Goal: Task Accomplishment & Management: Manage account settings

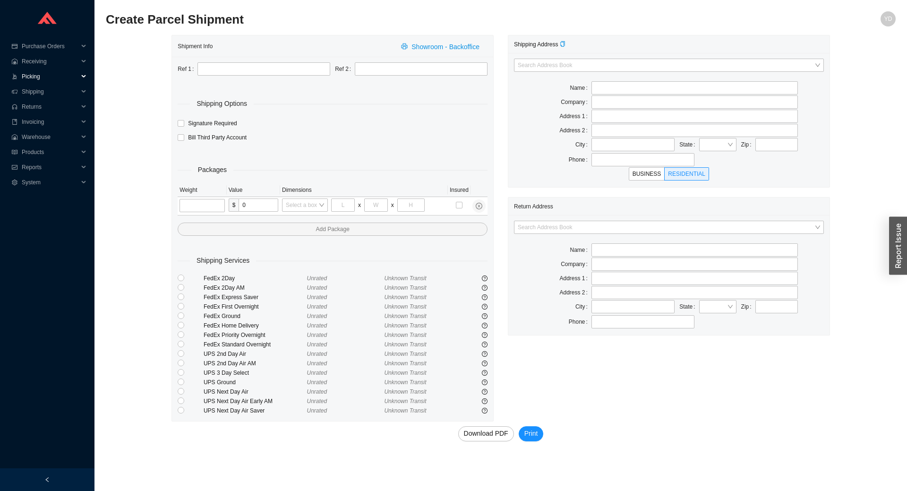
click at [34, 82] on span "Picking" at bounding box center [50, 76] width 57 height 15
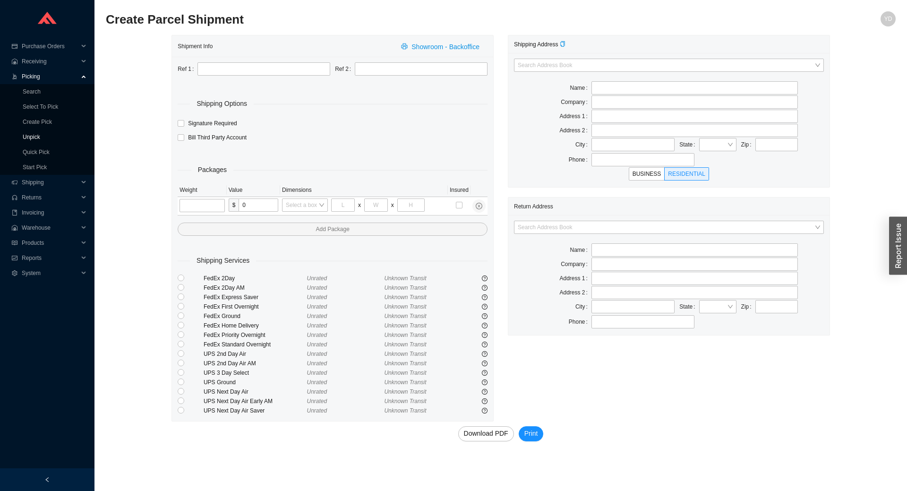
click at [36, 138] on link "Unpick" at bounding box center [31, 137] width 17 height 7
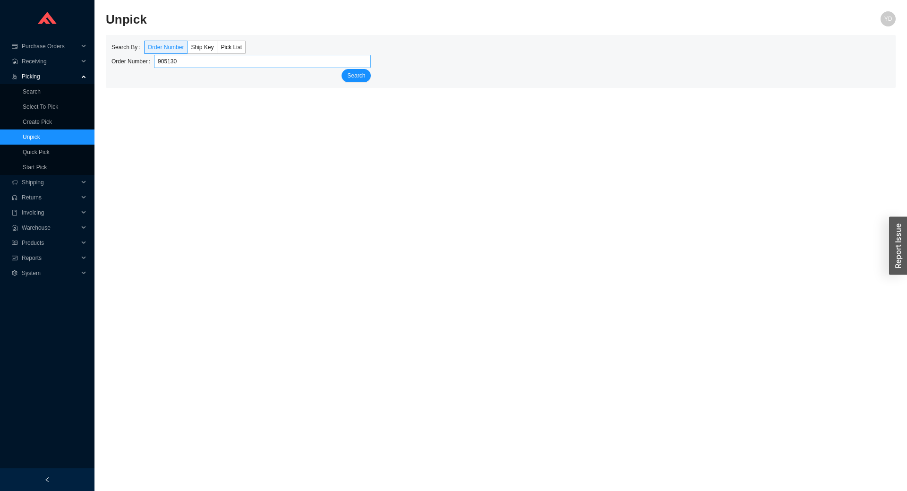
type input "905130"
click at [342, 69] on button "Search" at bounding box center [356, 75] width 29 height 13
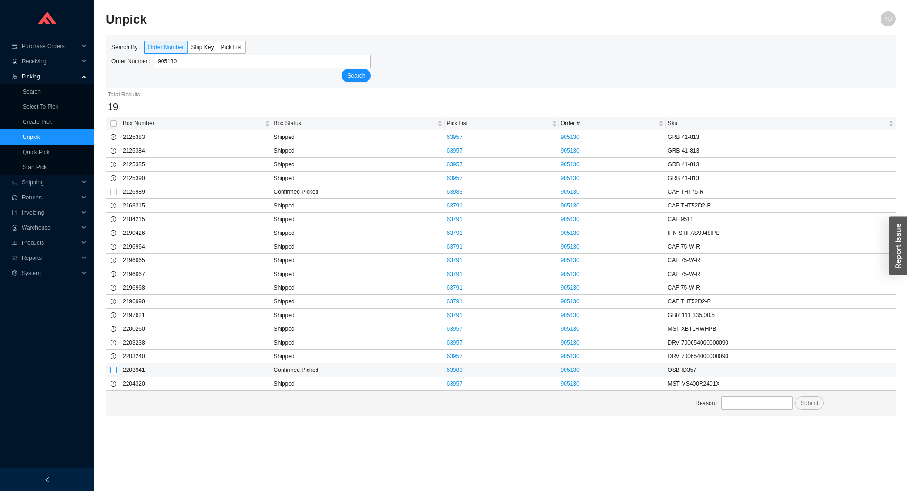
click at [111, 371] on input "checkbox" at bounding box center [113, 370] width 7 height 7
checkbox input "true"
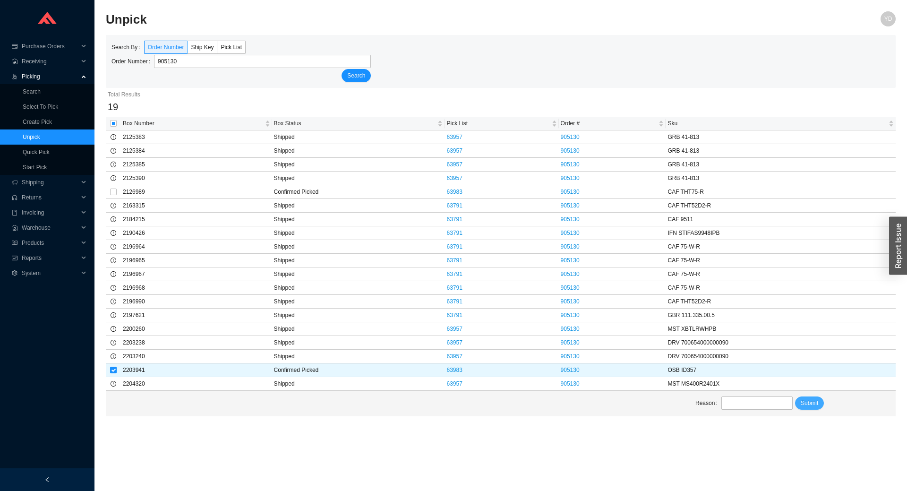
click at [808, 407] on span "Submit" at bounding box center [809, 402] width 17 height 9
click at [764, 403] on input "text" at bounding box center [756, 402] width 71 height 13
type input "00"
click at [808, 404] on span "Submit" at bounding box center [809, 402] width 17 height 9
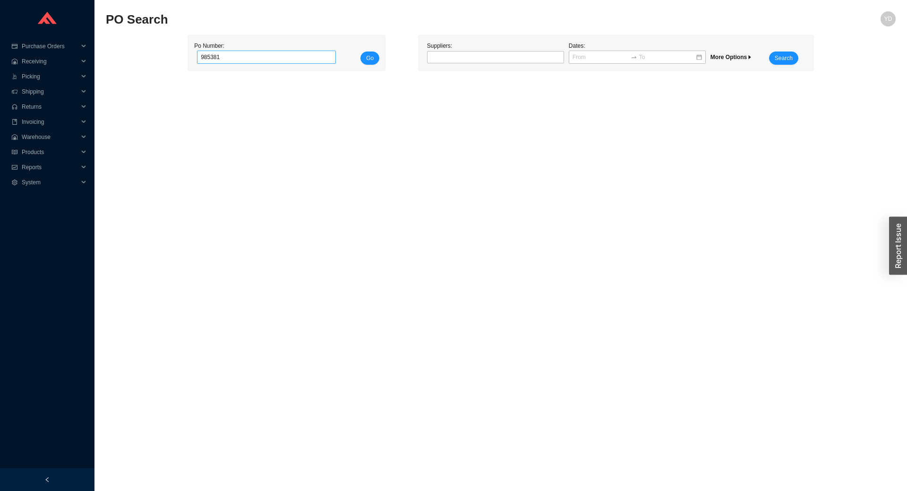
type input "985381"
click at [361, 52] on button "Go" at bounding box center [370, 58] width 19 height 13
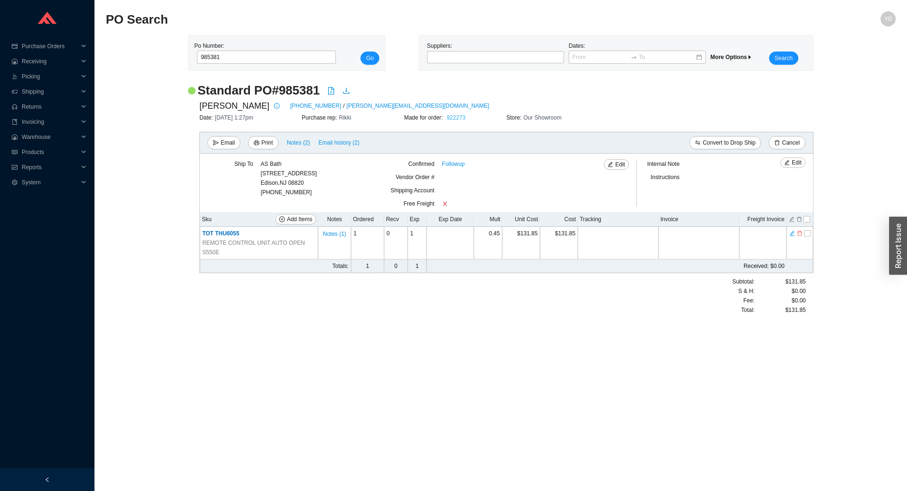
click at [457, 116] on link "922273" at bounding box center [456, 117] width 19 height 7
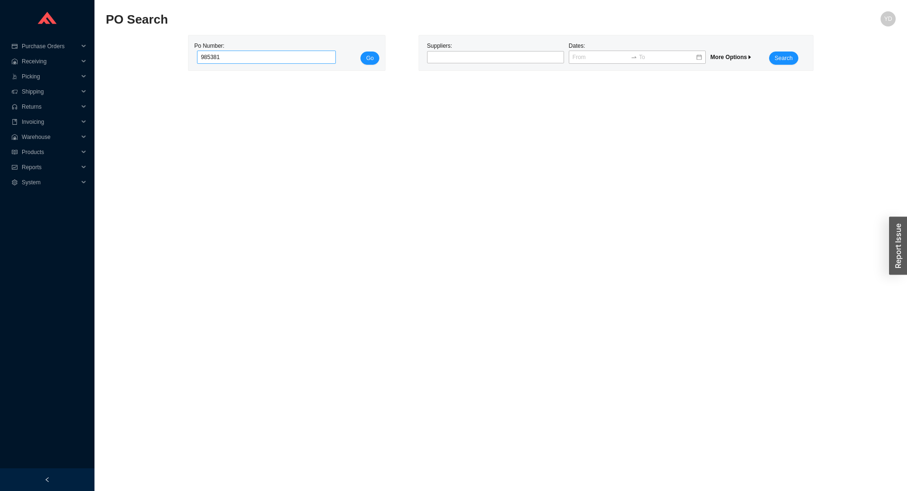
type input "985381"
click at [361, 52] on button "Go" at bounding box center [370, 58] width 19 height 13
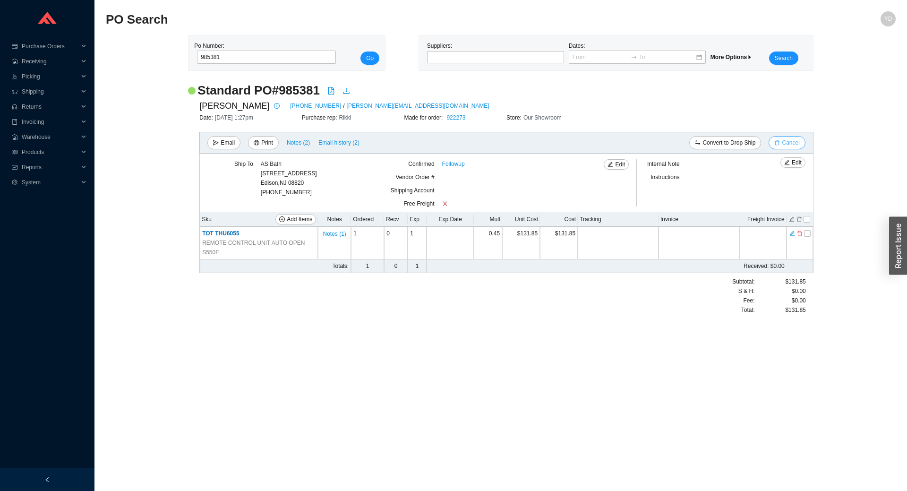
click at [785, 144] on span "Cancel" at bounding box center [790, 142] width 17 height 9
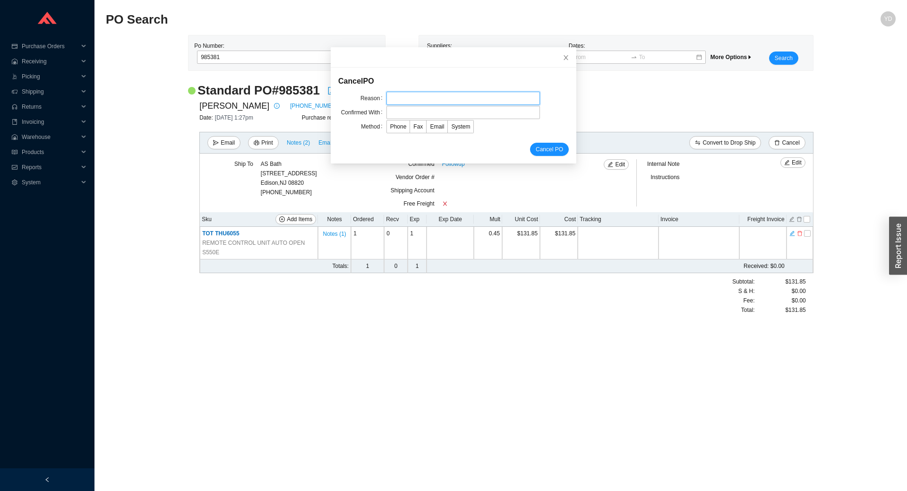
click at [463, 100] on input "text" at bounding box center [463, 98] width 154 height 13
type input "not in stock"
click at [431, 132] on label "Email" at bounding box center [437, 126] width 21 height 13
click at [427, 129] on input "Email" at bounding box center [427, 129] width 0 height 0
click at [418, 111] on input "text" at bounding box center [463, 112] width 154 height 13
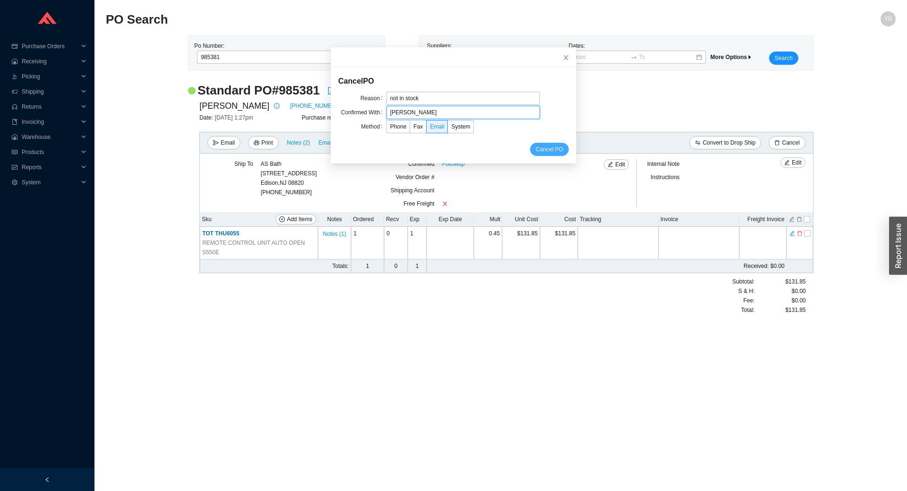
type input "Brenner"
click at [546, 150] on span "Cancel PO" at bounding box center [549, 149] width 27 height 9
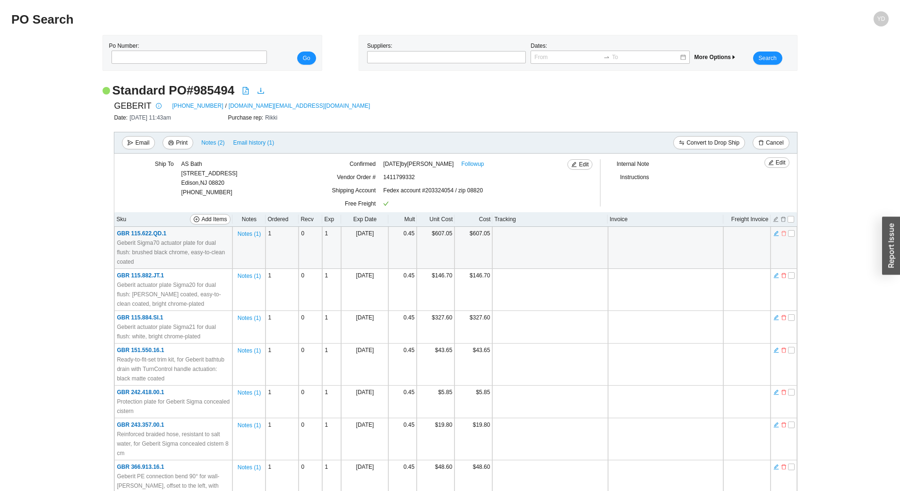
click at [784, 233] on icon "delete" at bounding box center [784, 233] width 6 height 7
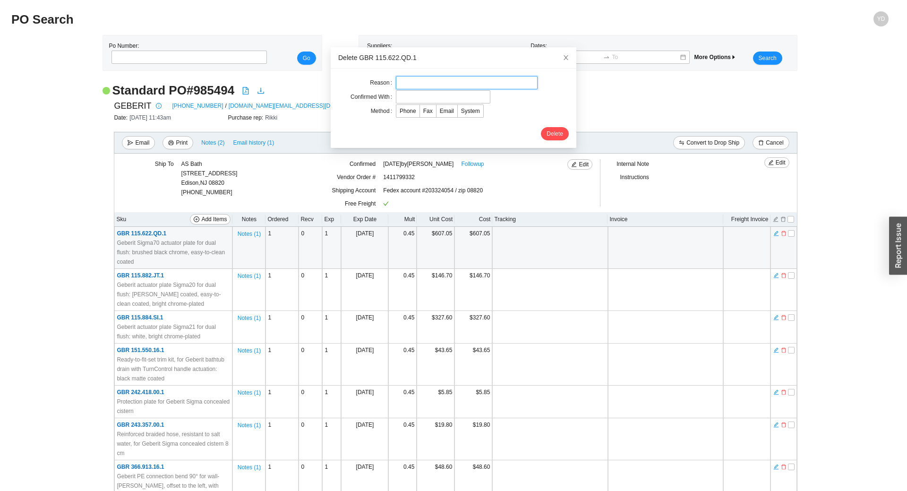
click at [437, 87] on input "text" at bounding box center [467, 82] width 142 height 13
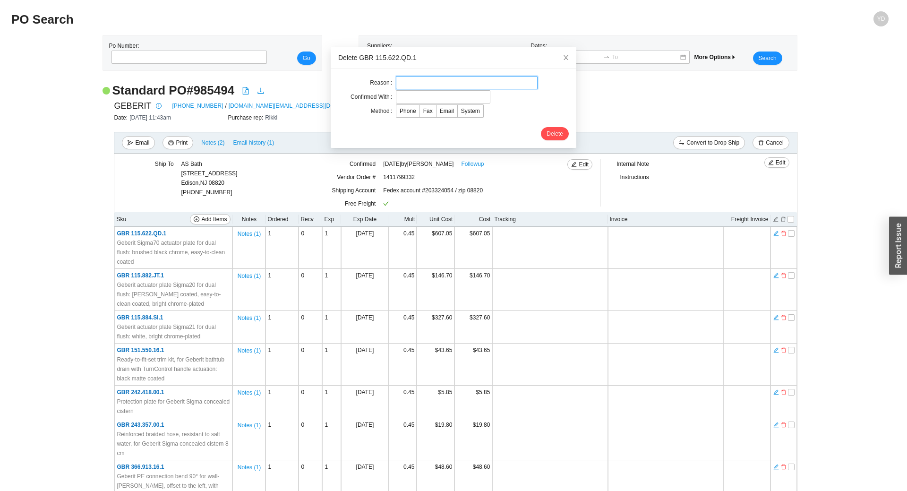
type input "cc"
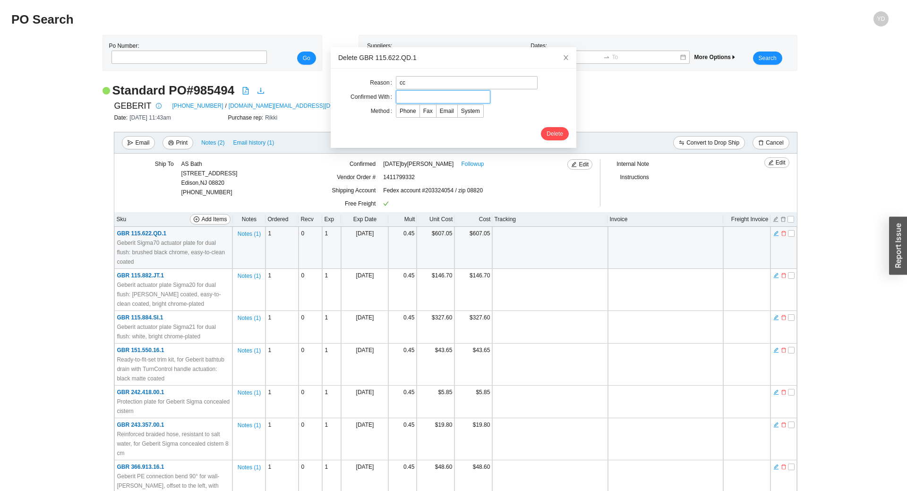
click at [437, 101] on input "text" at bounding box center [443, 96] width 94 height 13
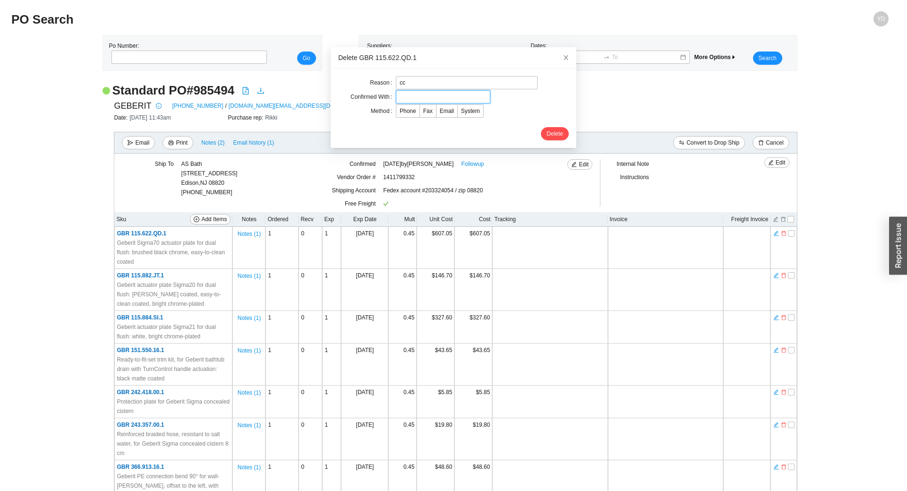
type input "rachelli"
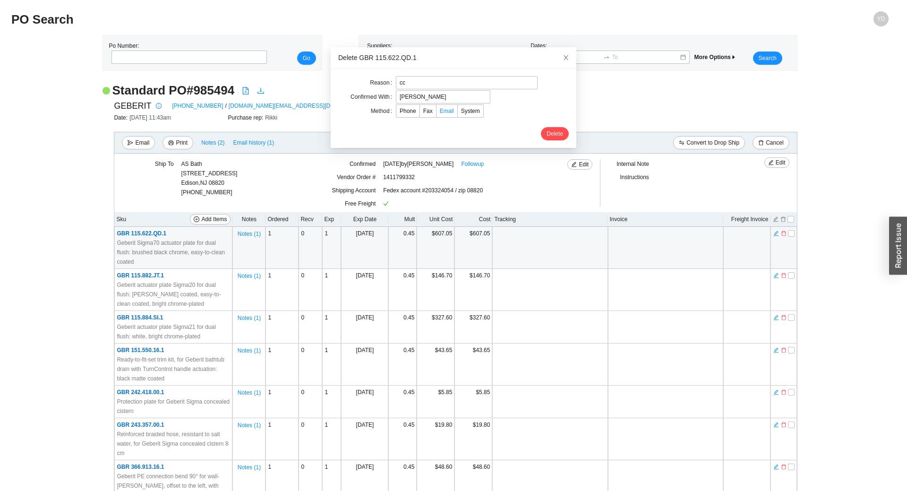
click at [442, 112] on span "Email" at bounding box center [447, 111] width 14 height 7
click at [437, 113] on input "Email" at bounding box center [437, 113] width 0 height 0
click at [541, 133] on button "Delete" at bounding box center [555, 133] width 28 height 13
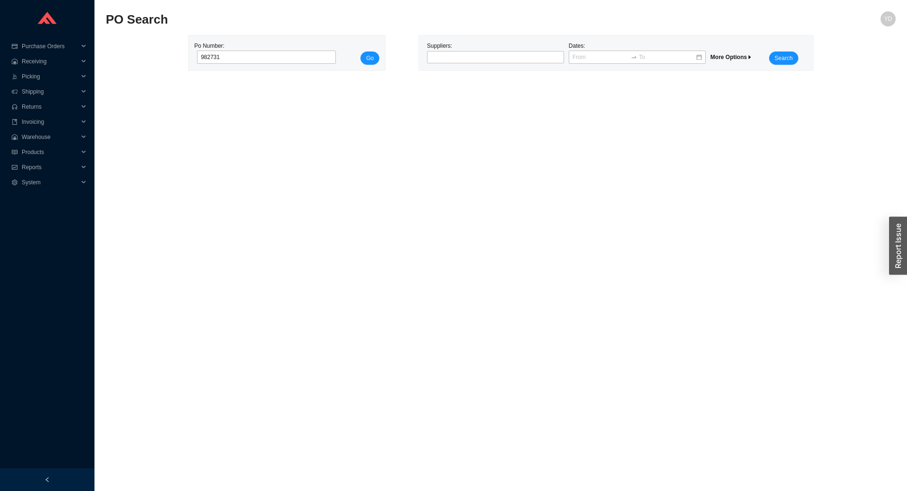
type input "982731"
click at [361, 52] on button "Go" at bounding box center [370, 58] width 19 height 13
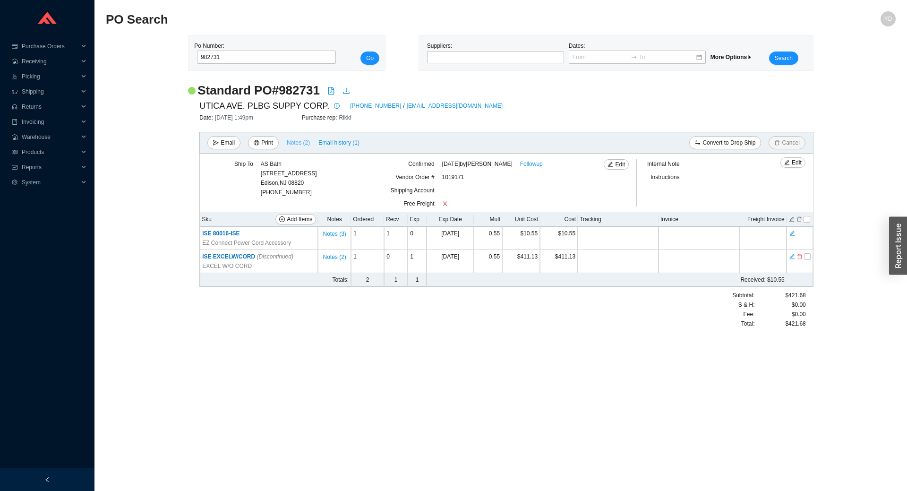
click at [293, 140] on span "Notes ( 2 )" at bounding box center [298, 142] width 23 height 9
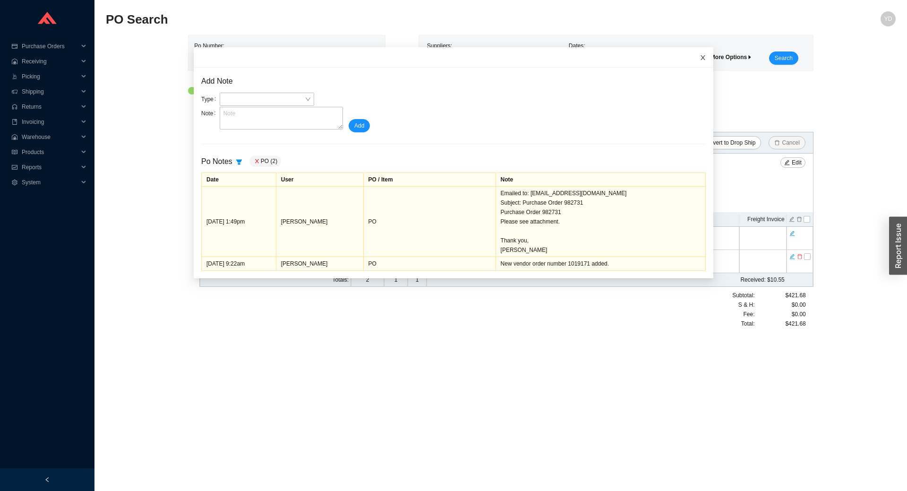
click at [700, 56] on icon "close" at bounding box center [703, 57] width 7 height 7
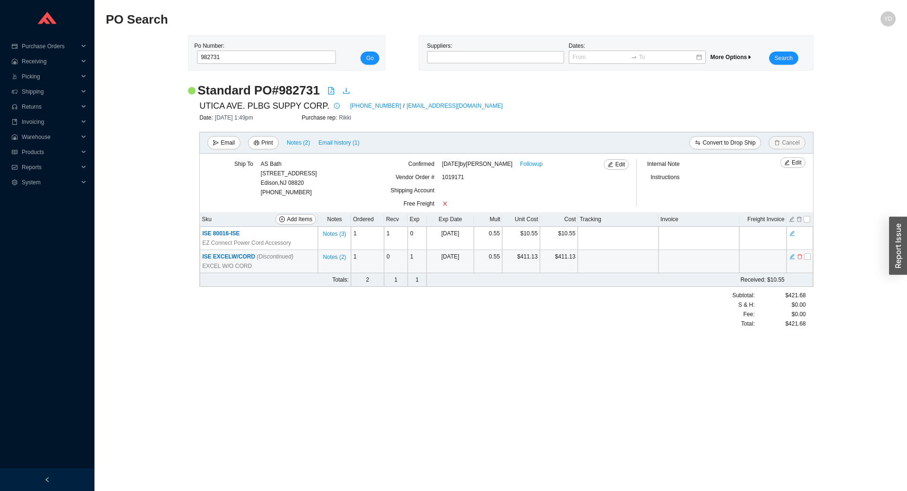
click at [224, 259] on span "ISE EXCELW/CORD (Discontinued)" at bounding box center [247, 256] width 91 height 7
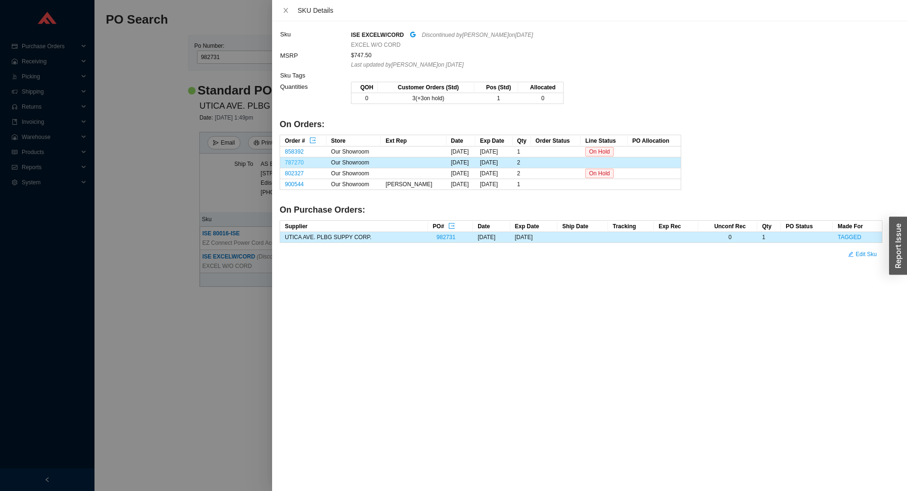
click at [295, 162] on link "787270" at bounding box center [294, 162] width 19 height 7
click at [125, 256] on div at bounding box center [453, 245] width 907 height 491
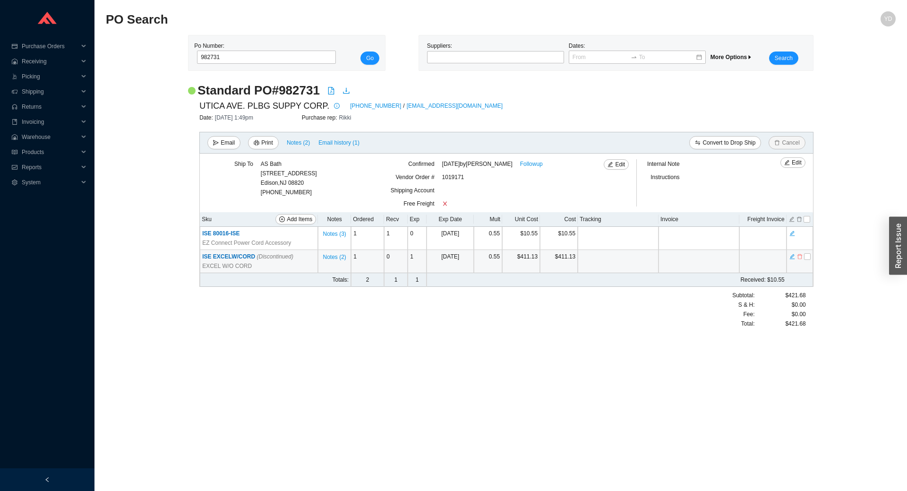
click at [799, 259] on icon "delete" at bounding box center [800, 256] width 6 height 7
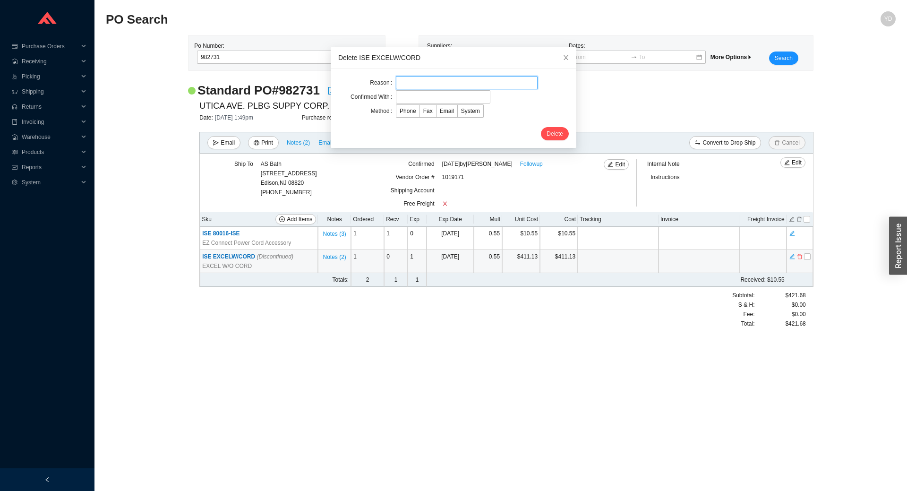
click at [435, 82] on input "text" at bounding box center [467, 82] width 142 height 13
type input "wrong sku"
click at [446, 100] on input "text" at bounding box center [443, 96] width 94 height 13
type input "-"
click at [461, 114] on span "System" at bounding box center [470, 111] width 19 height 7
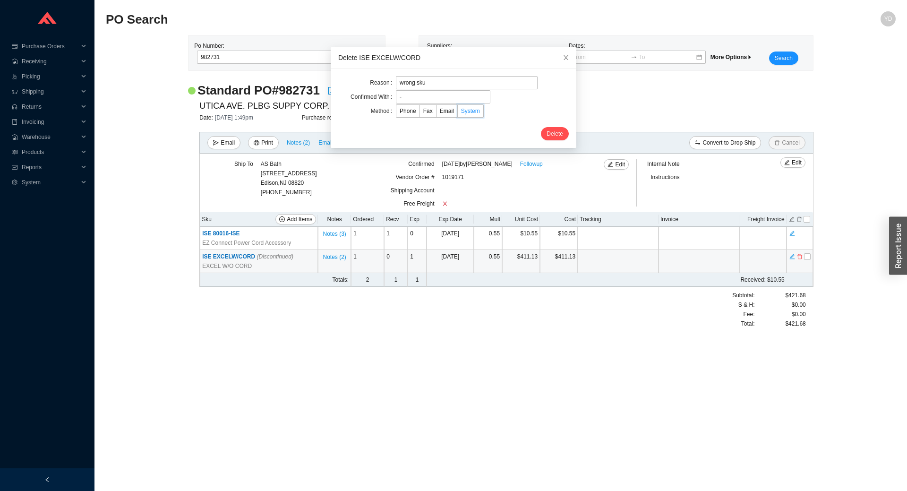
click at [458, 113] on input "System" at bounding box center [458, 113] width 0 height 0
click at [551, 137] on span "Delete" at bounding box center [555, 133] width 17 height 9
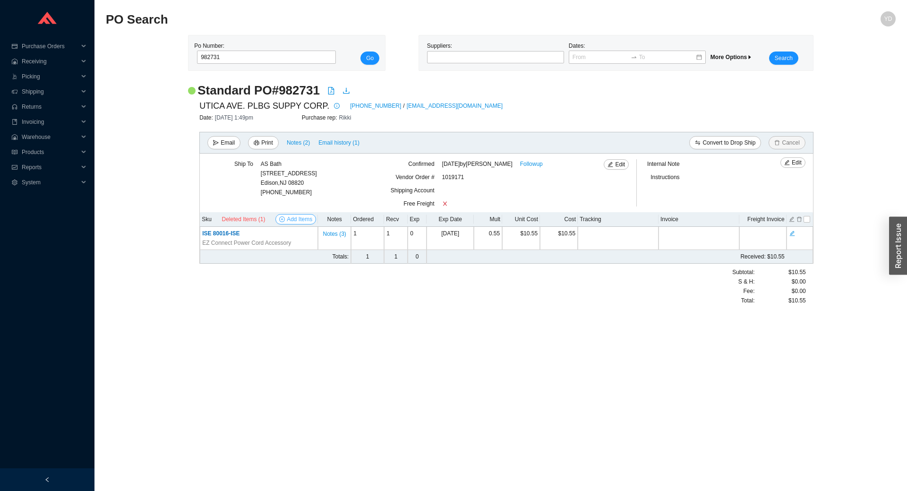
click at [302, 218] on span "Add Items" at bounding box center [300, 219] width 26 height 9
select select "547"
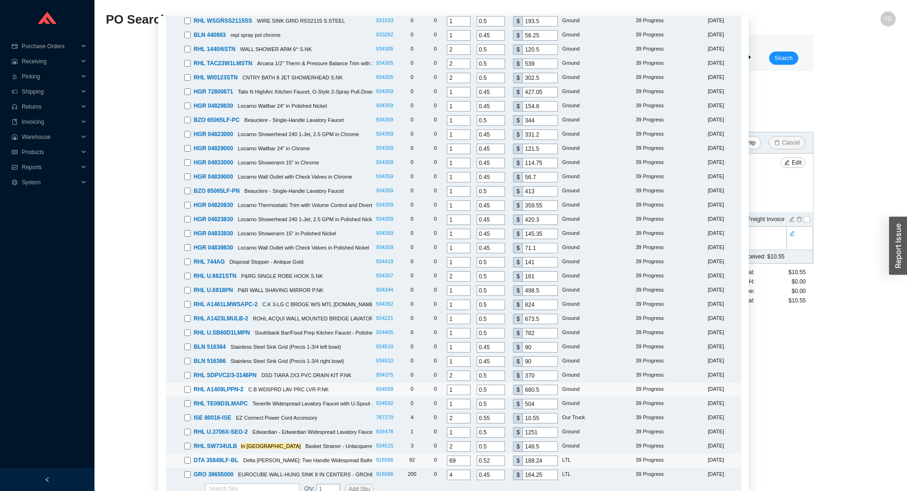
scroll to position [59, 0]
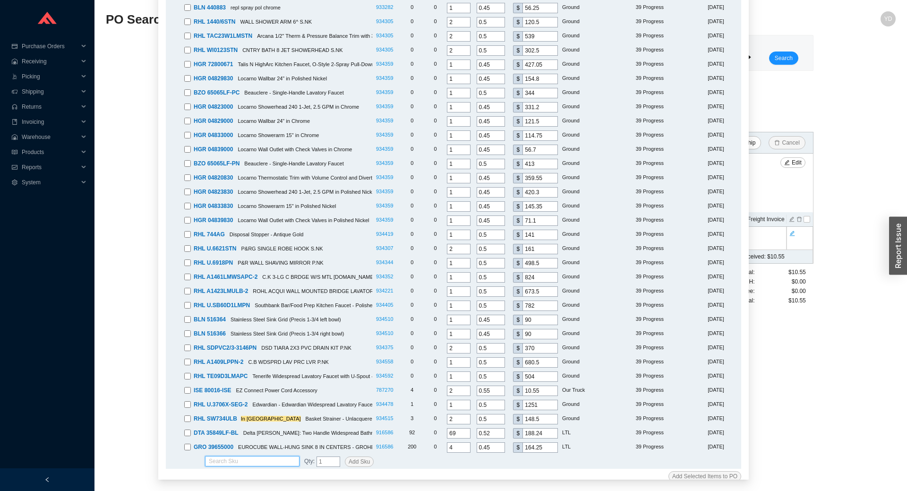
click at [270, 456] on input "search" at bounding box center [252, 460] width 87 height 9
click at [253, 466] on div "ISE 80022-ISE" at bounding box center [249, 467] width 87 height 9
type input "ISE 80022-ISE"
click at [349, 457] on span "Add Sku" at bounding box center [359, 461] width 21 height 9
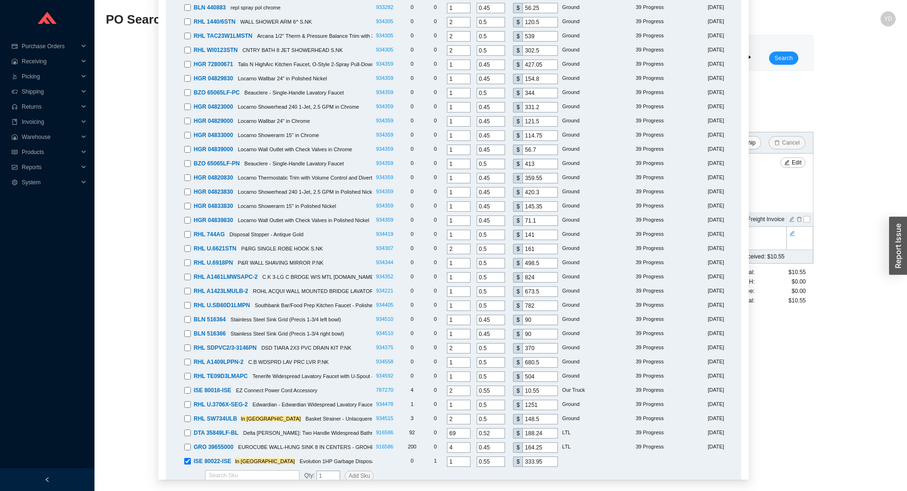
scroll to position [114, 0]
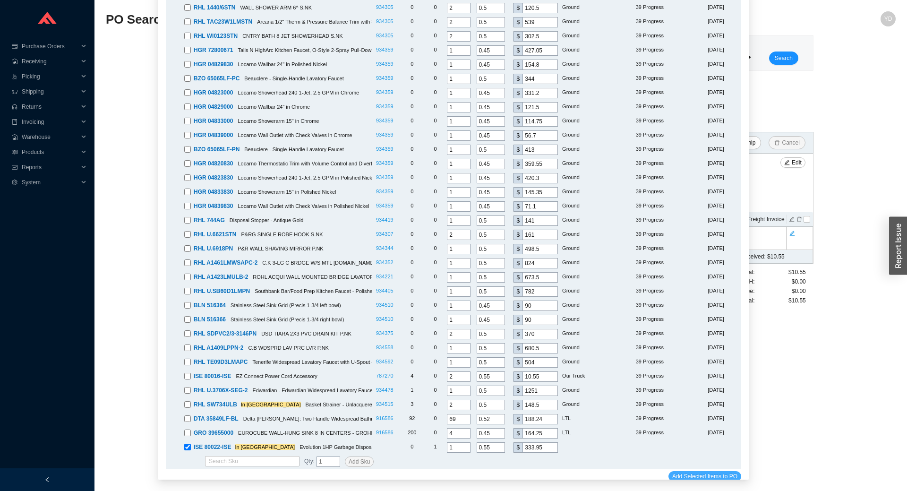
click at [675, 472] on span "Add Selected Items to PO" at bounding box center [704, 476] width 65 height 9
